Goal: Task Accomplishment & Management: Manage account settings

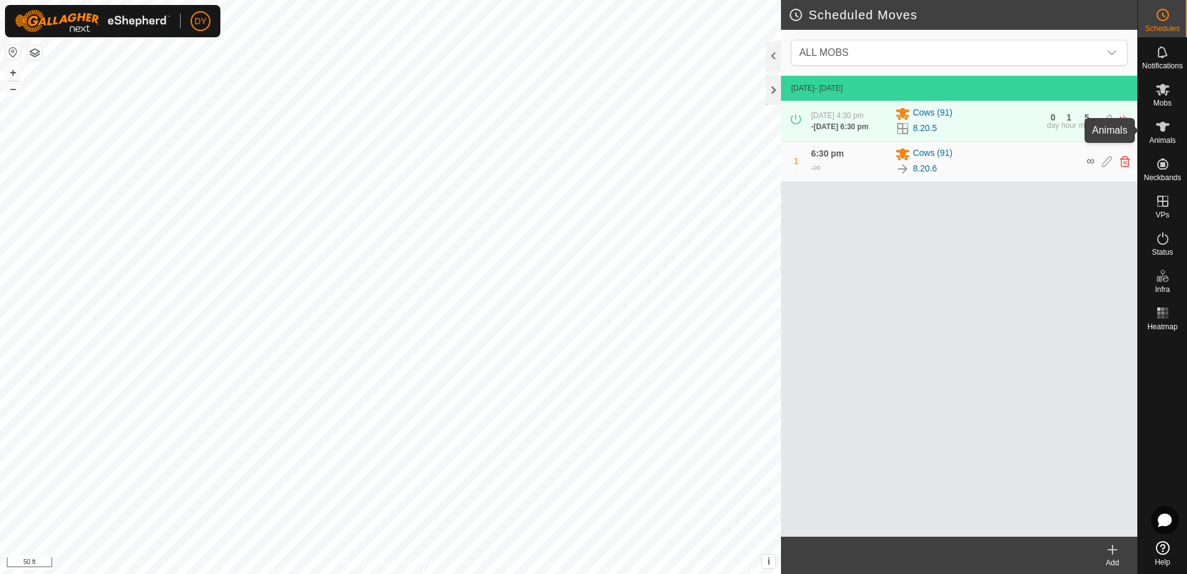
click at [1168, 132] on icon at bounding box center [1163, 126] width 15 height 15
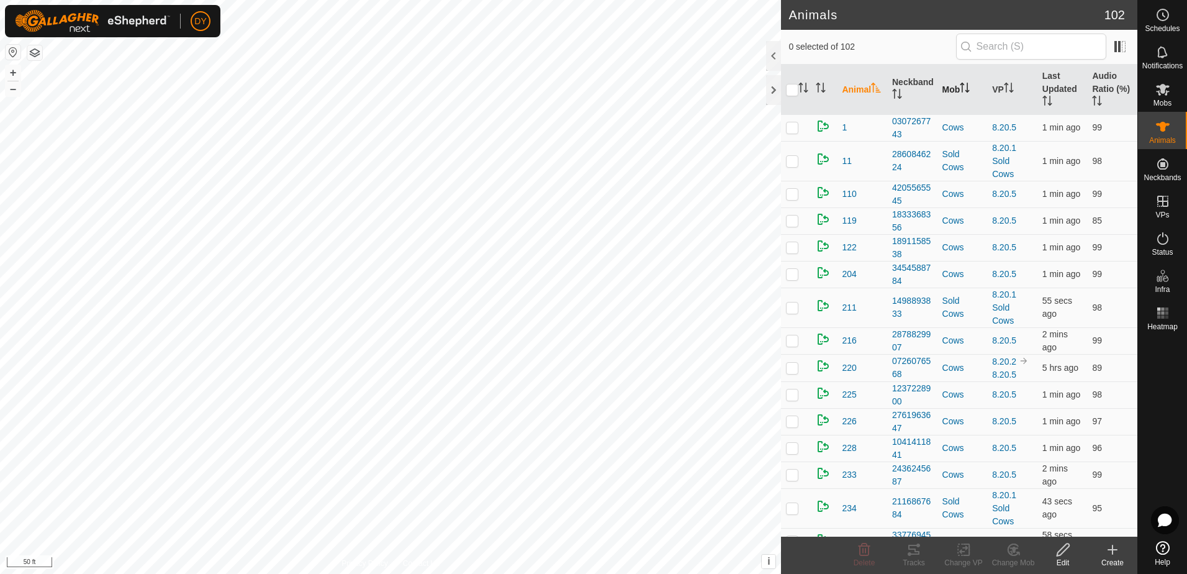
click at [960, 88] on icon "Activate to sort" at bounding box center [965, 88] width 10 height 10
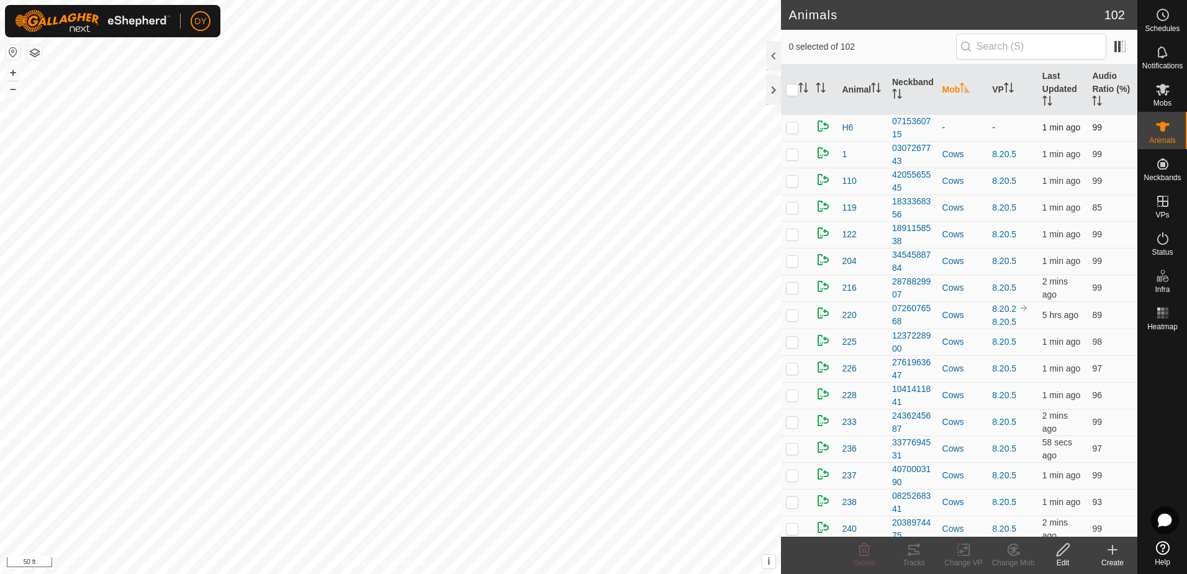
click at [797, 126] on p-checkbox at bounding box center [792, 127] width 12 height 10
checkbox input "true"
click at [866, 552] on icon at bounding box center [865, 549] width 12 height 12
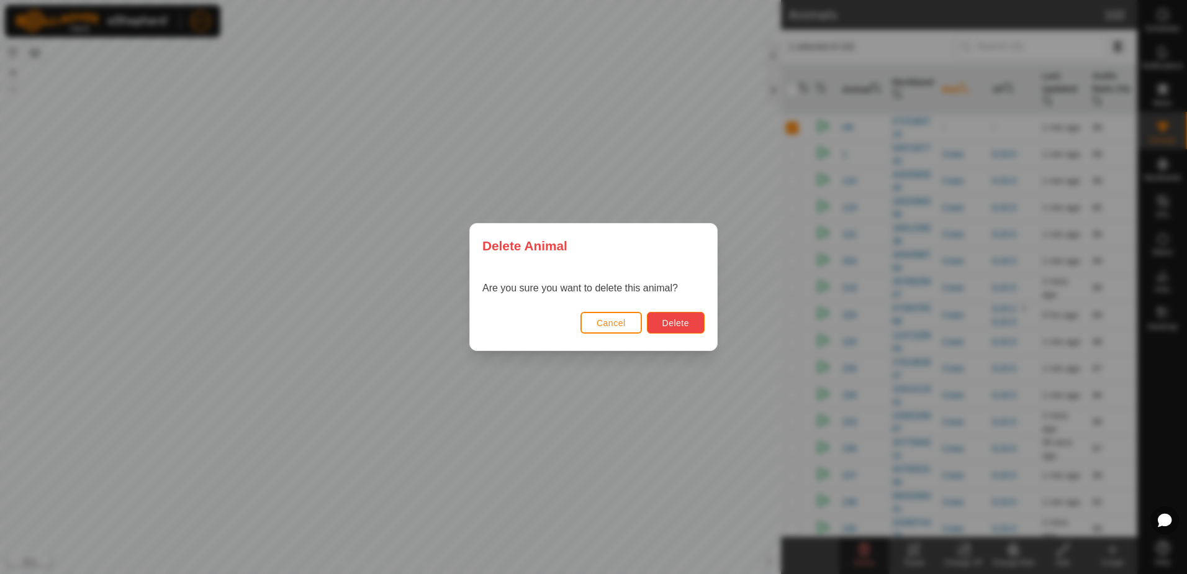
click at [692, 324] on button "Delete" at bounding box center [676, 323] width 58 height 22
